Goal: Information Seeking & Learning: Learn about a topic

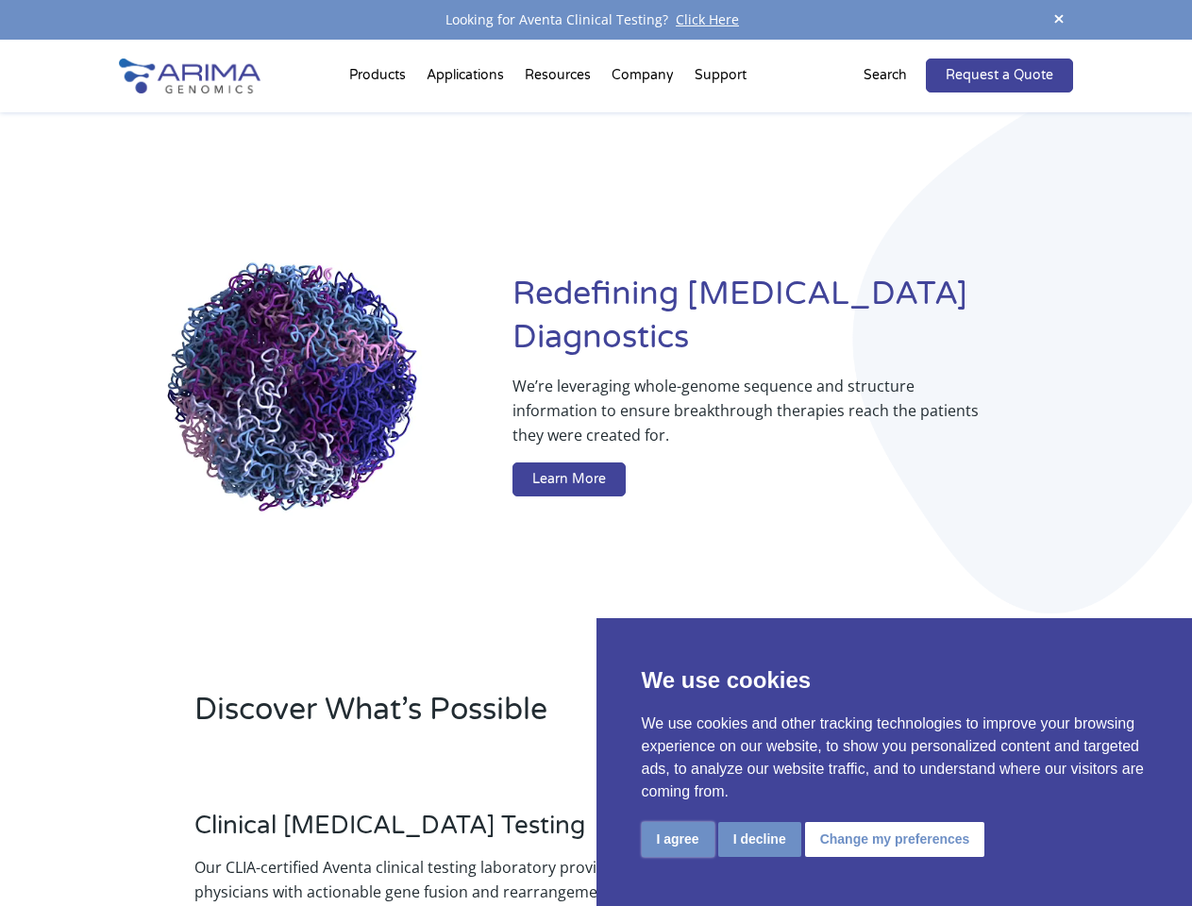
click at [678, 839] on button "I agree" at bounding box center [678, 839] width 73 height 35
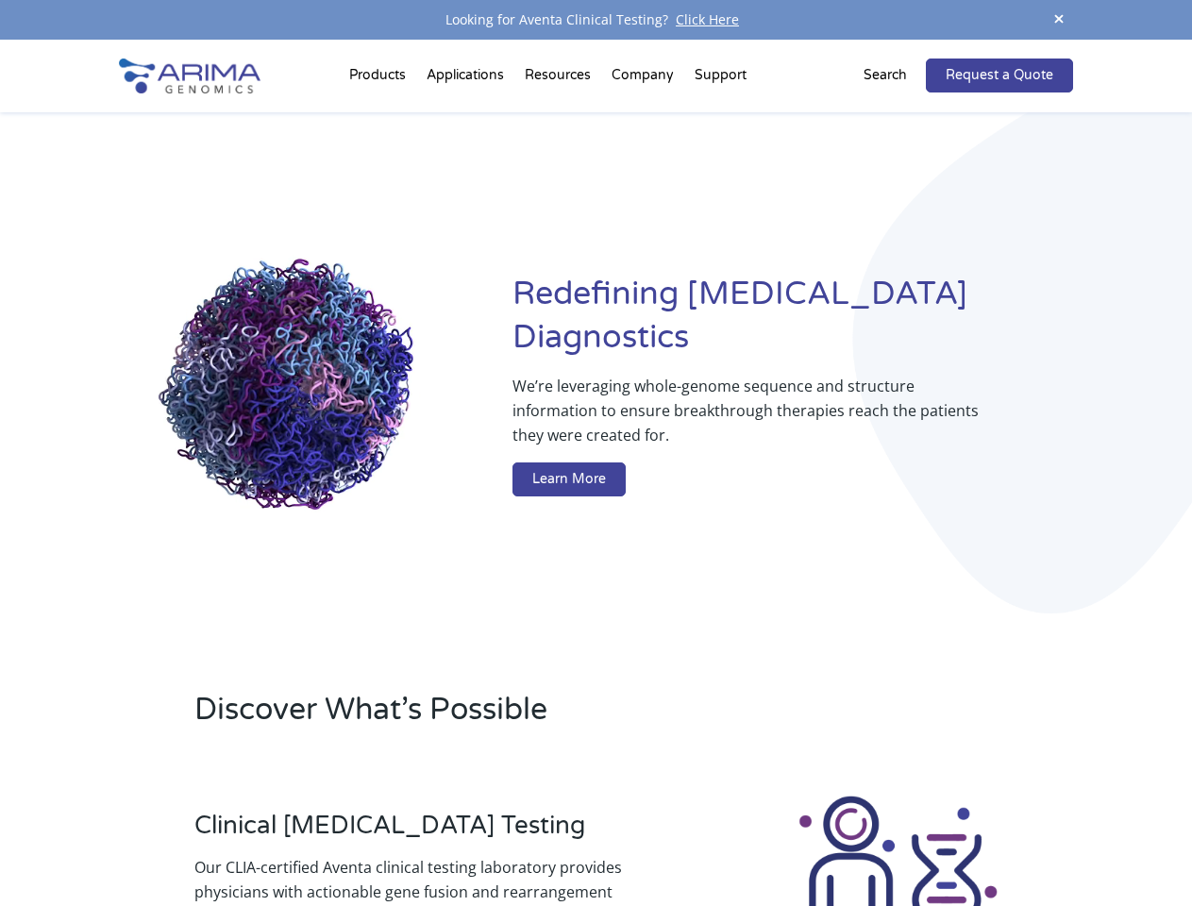
click at [759, 839] on div at bounding box center [898, 897] width 350 height 209
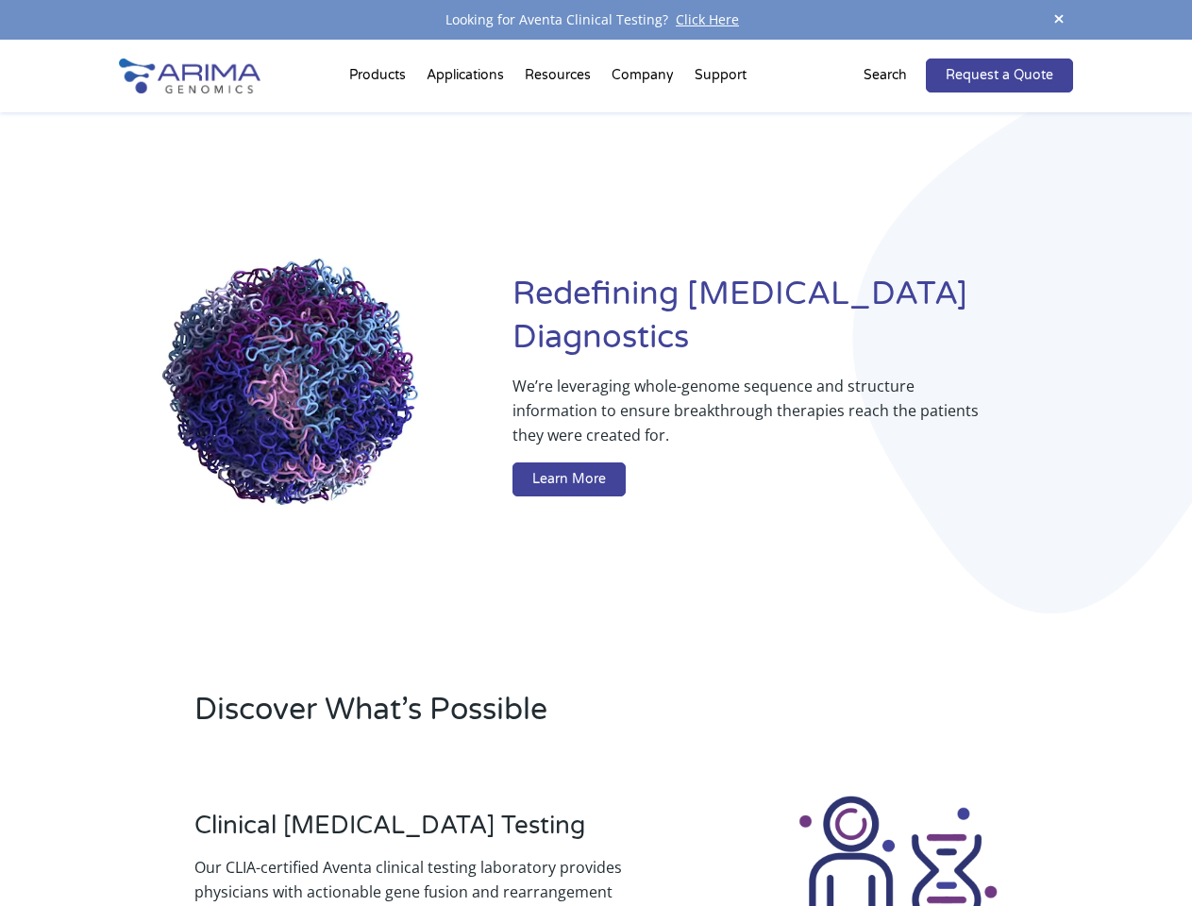
click at [892, 839] on img at bounding box center [897, 897] width 209 height 209
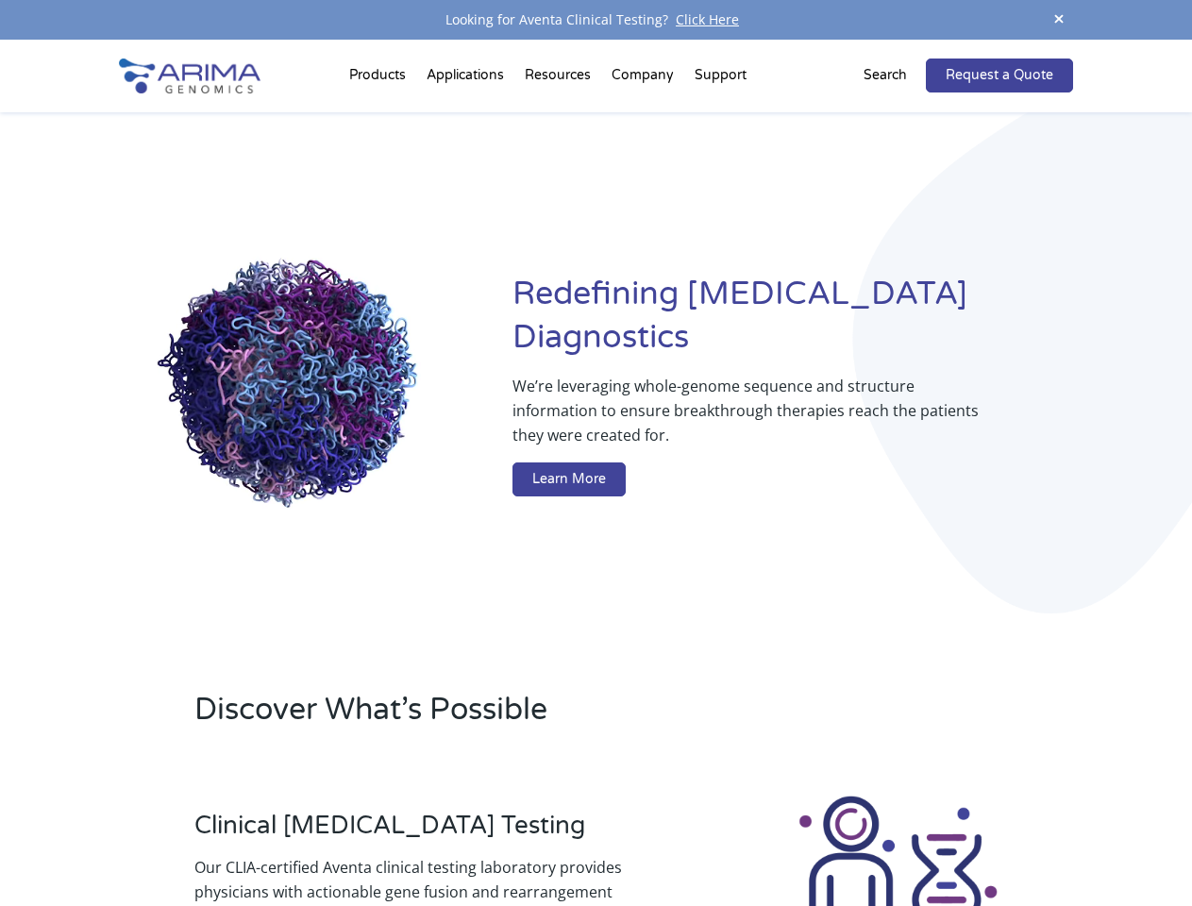
click at [1059, 20] on span at bounding box center [1059, 20] width 28 height 25
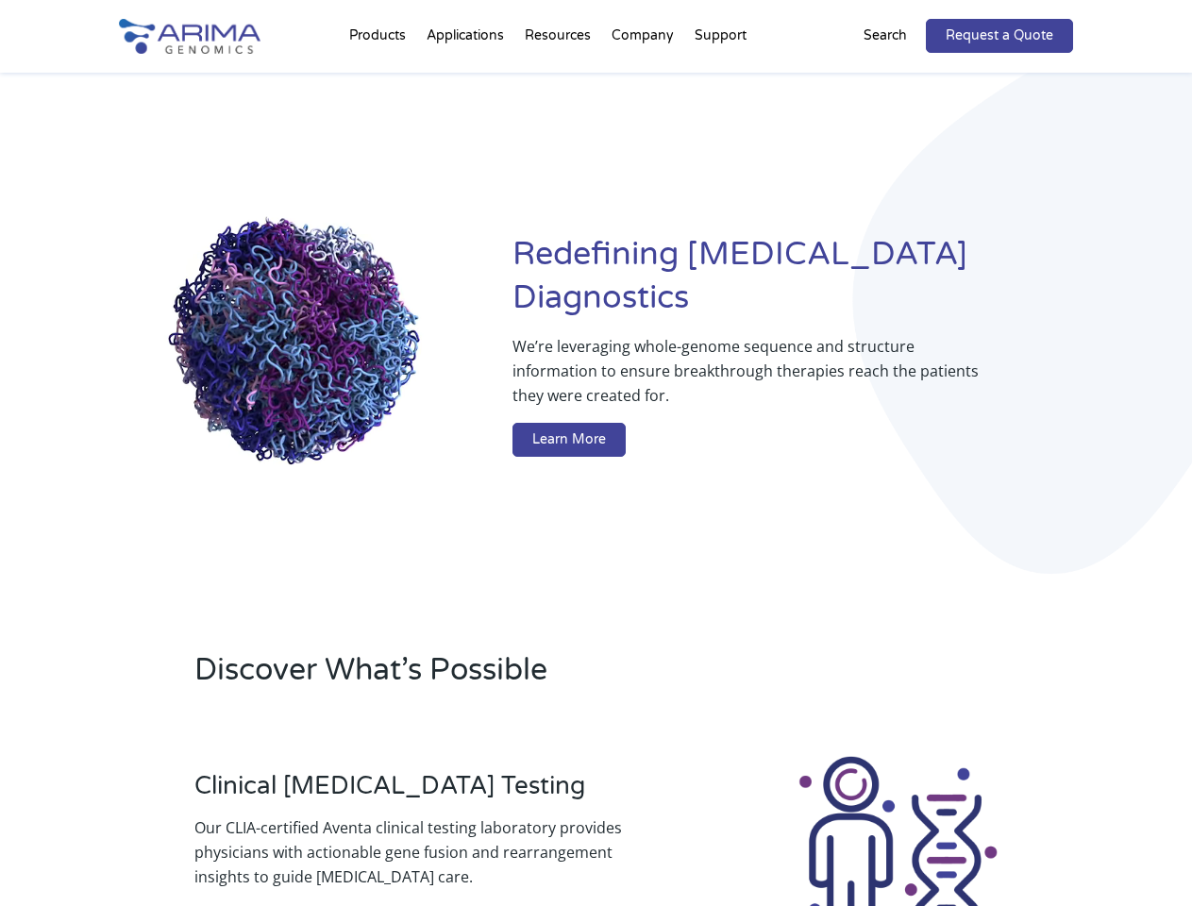
click at [380, 79] on div "Redefining [MEDICAL_DATA] Diagnostics We’re leveraging whole-genome sequence an…" at bounding box center [595, 349] width 953 height 553
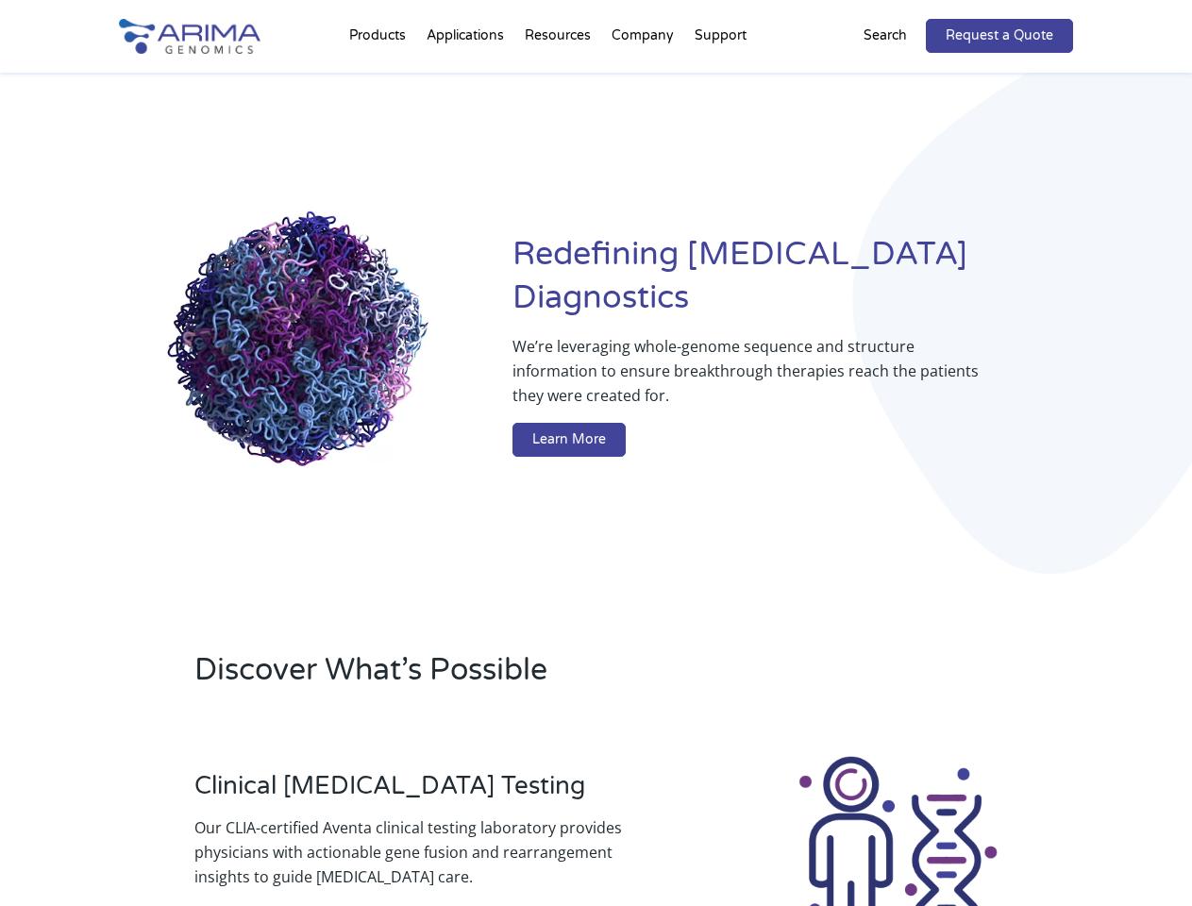
click at [560, 79] on div "Redefining [MEDICAL_DATA] Diagnostics We’re leveraging whole-genome sequence an…" at bounding box center [595, 349] width 953 height 553
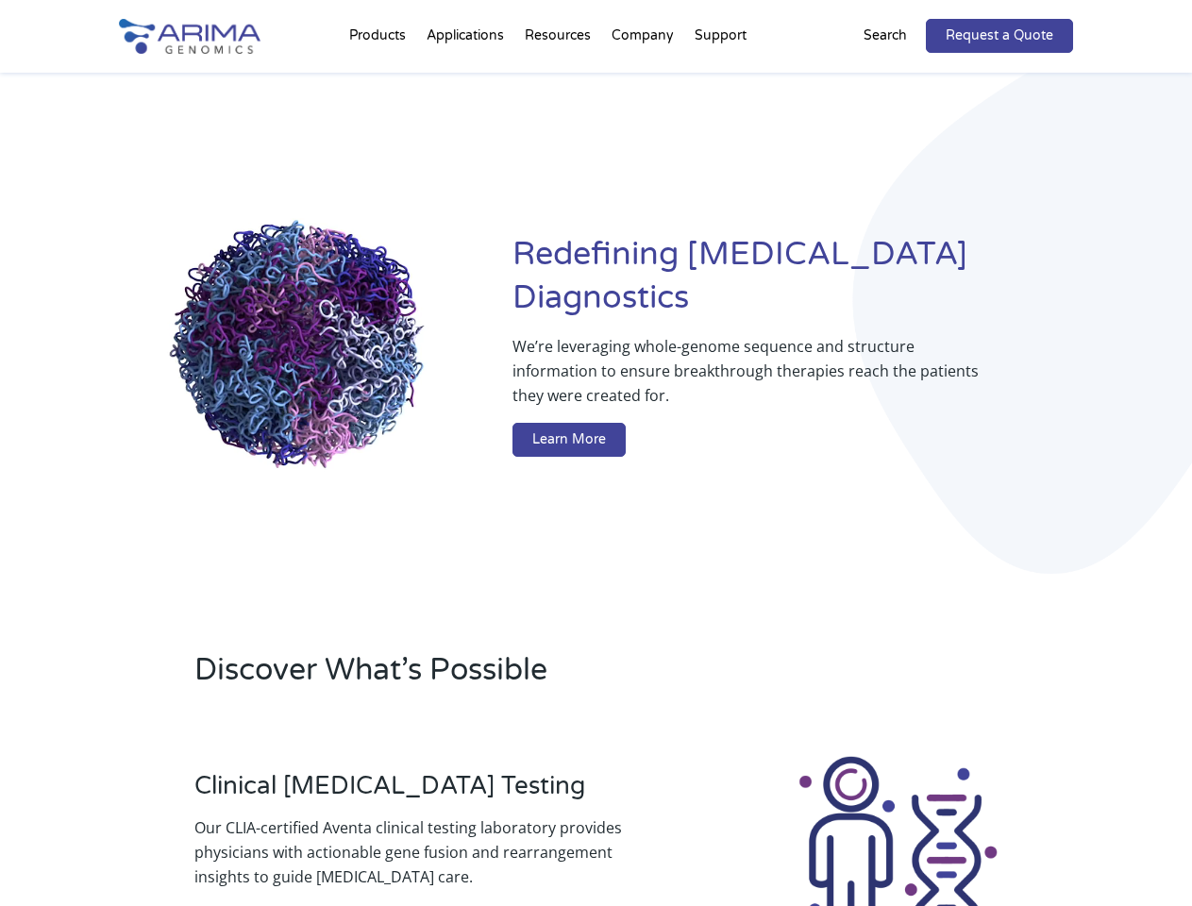
click at [644, 79] on div "Redefining [MEDICAL_DATA] Diagnostics We’re leveraging whole-genome sequence an…" at bounding box center [595, 349] width 953 height 553
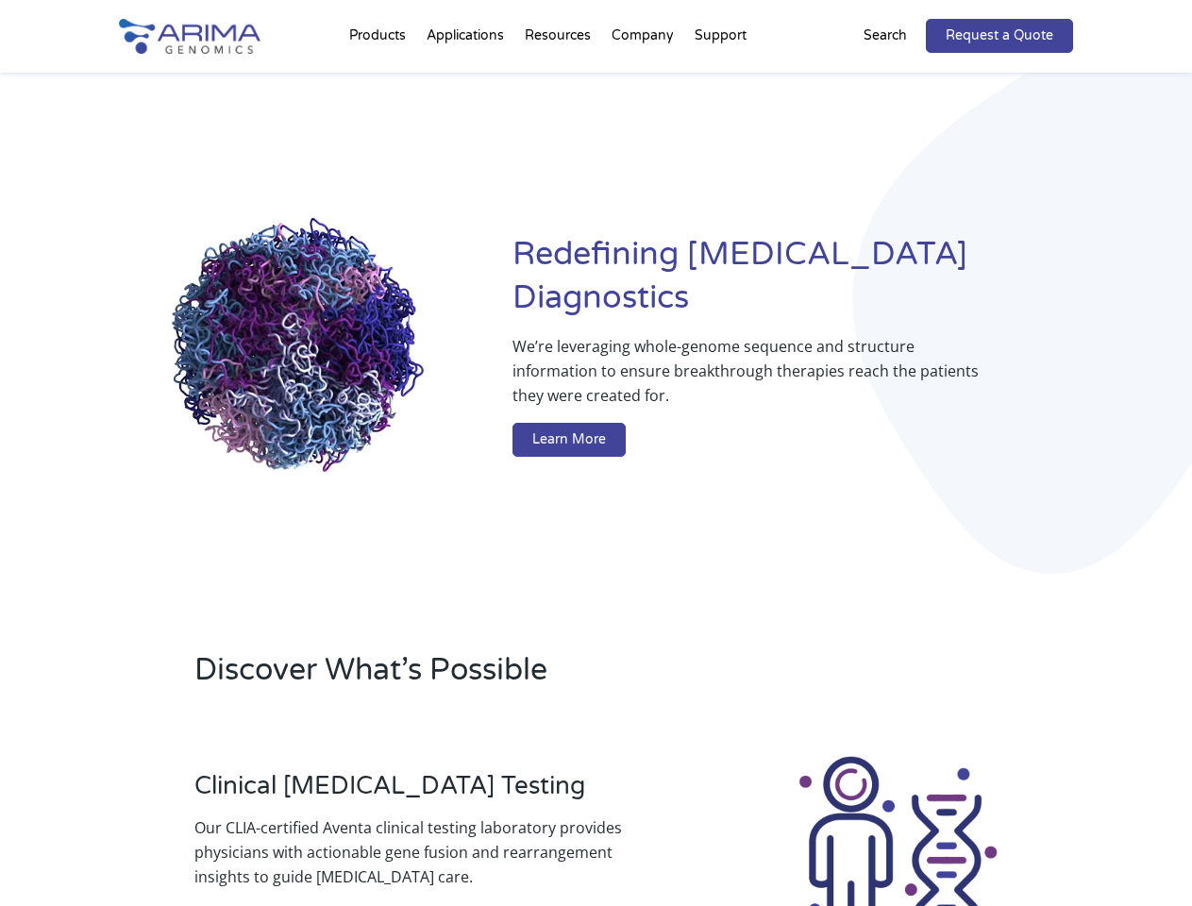
click at [720, 79] on div "Redefining [MEDICAL_DATA] Diagnostics We’re leveraging whole-genome sequence an…" at bounding box center [595, 349] width 953 height 553
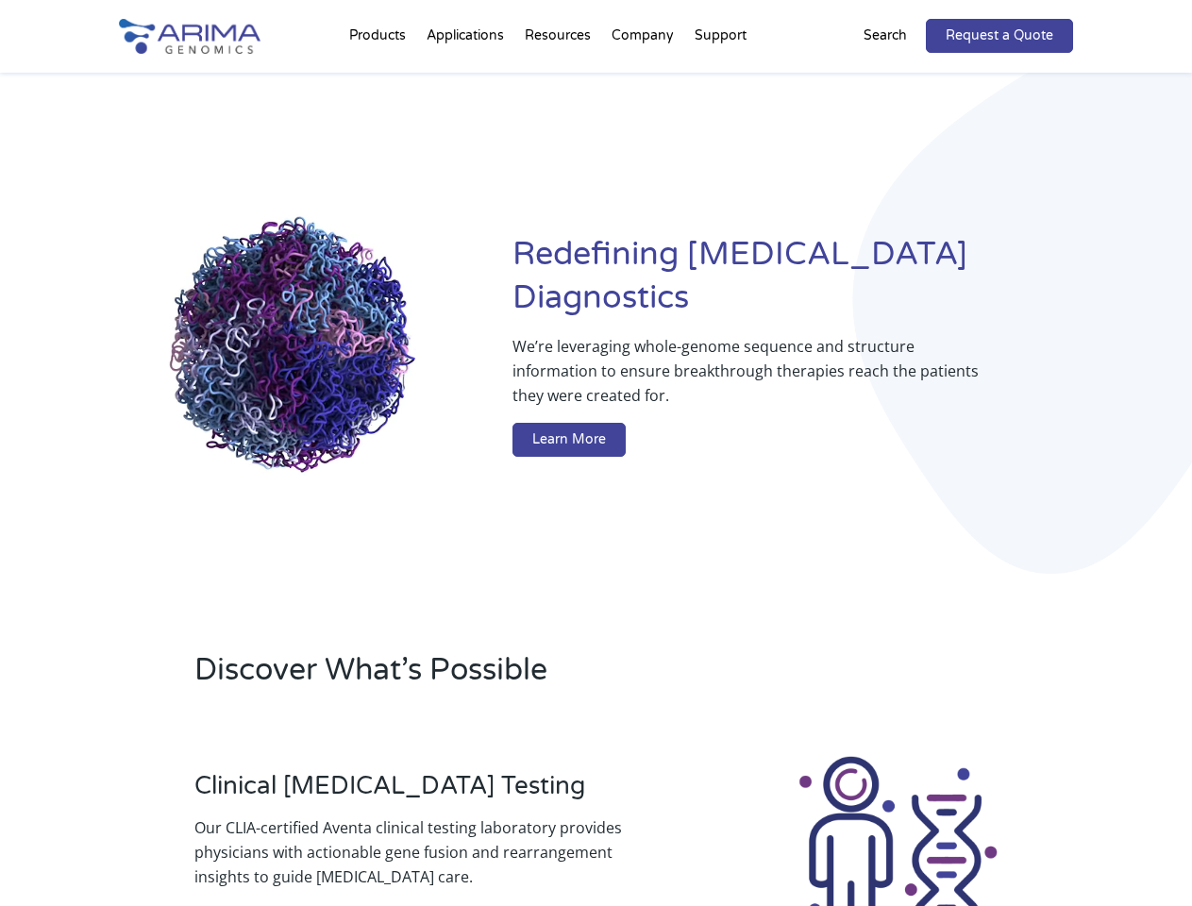
click at [896, 75] on div "Redefining [MEDICAL_DATA] Diagnostics We’re leveraging whole-genome sequence an…" at bounding box center [595, 349] width 953 height 553
